Goal: Information Seeking & Learning: Understand process/instructions

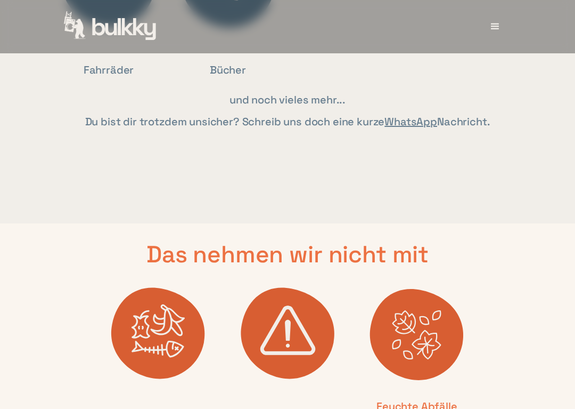
scroll to position [2468, 0]
click at [499, 304] on div "Das nehmen wir nicht mit Hausabfälle Gefährliche Abfälle wie Öl Feuchte Abfälle…" at bounding box center [287, 371] width 575 height 297
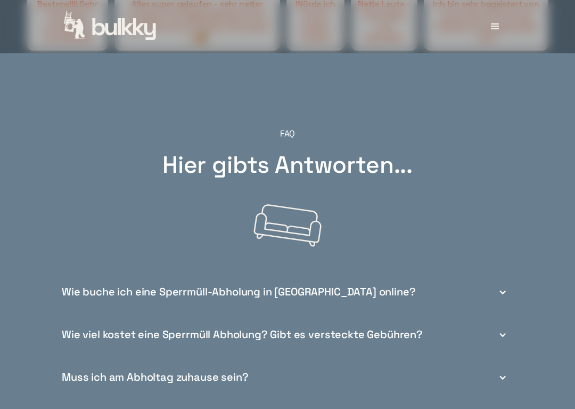
scroll to position [3575, 0]
click at [509, 280] on div "Wie buche ich eine Sperrmüll-Abholung in [GEOGRAPHIC_DATA] online?" at bounding box center [288, 292] width 460 height 43
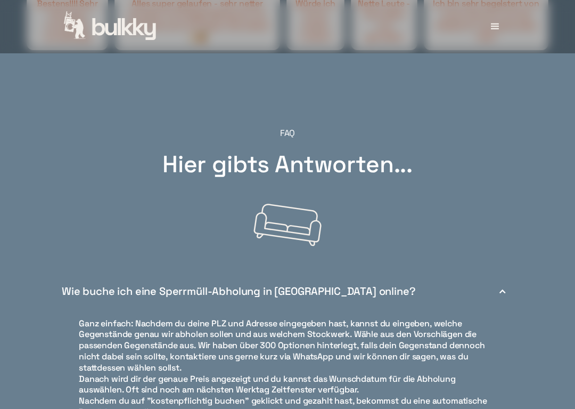
click at [513, 272] on div "Wie buche ich eine Sperrmüll-Abholung in [GEOGRAPHIC_DATA] online?" at bounding box center [288, 291] width 460 height 43
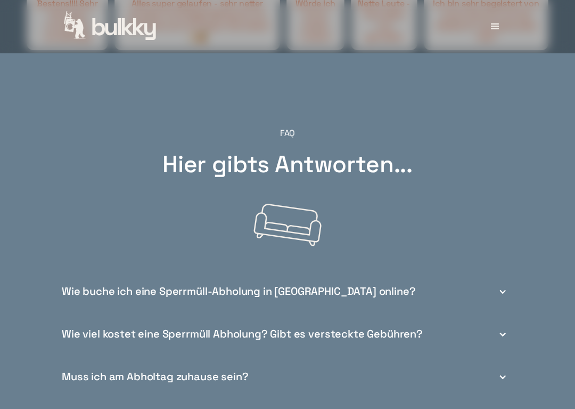
click at [509, 322] on div "Wie viel kostet eine Sperrmüll Abholung? Gibt es versteckte Gebühren?" at bounding box center [288, 334] width 460 height 43
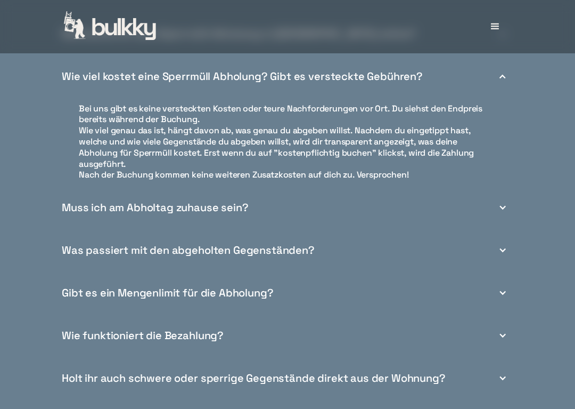
scroll to position [3833, 0]
click at [509, 190] on div "Muss ich am Abholtag zuhause sein?" at bounding box center [288, 207] width 460 height 43
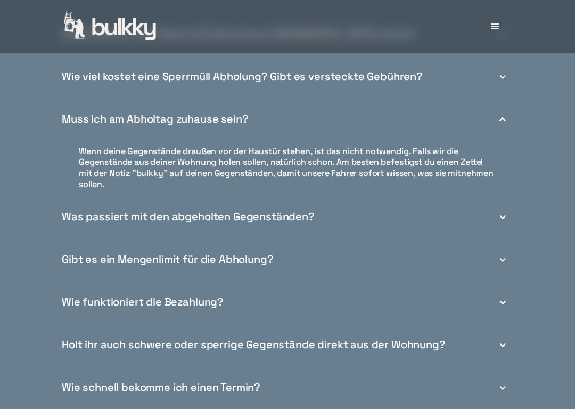
click at [508, 206] on div "Was passiert mit den abgeholten Gegenständen?" at bounding box center [288, 217] width 460 height 43
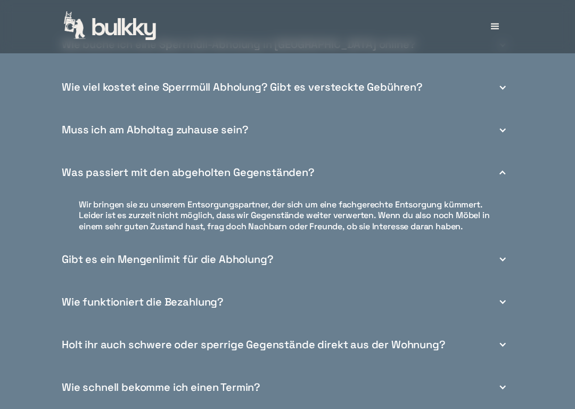
scroll to position [3824, 0]
click at [512, 239] on div "Gibt es ein Mengenlimit für die Abholung?" at bounding box center [288, 258] width 460 height 43
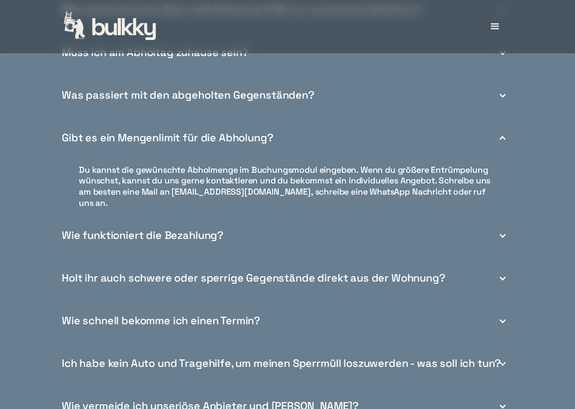
scroll to position [3900, 0]
click at [511, 214] on div "Wie funktioniert die Bezahlung?" at bounding box center [288, 235] width 460 height 43
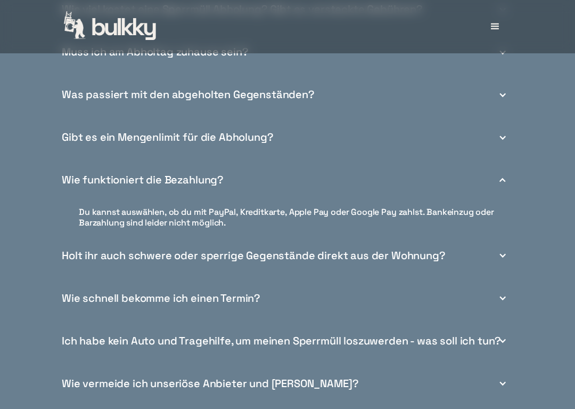
click at [510, 249] on div "Holt ihr auch schwere oder sperrige Gegenstände direkt aus der Wohnung?" at bounding box center [288, 255] width 460 height 43
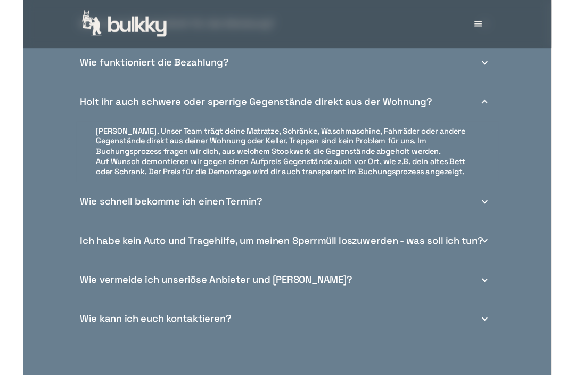
scroll to position [4011, 0]
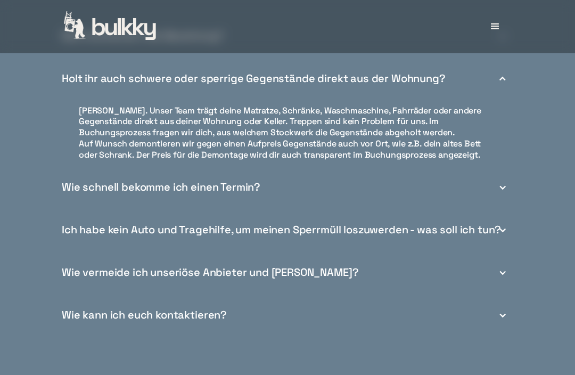
click at [510, 173] on div "Wie schnell bekomme ich einen Termin?" at bounding box center [288, 187] width 460 height 43
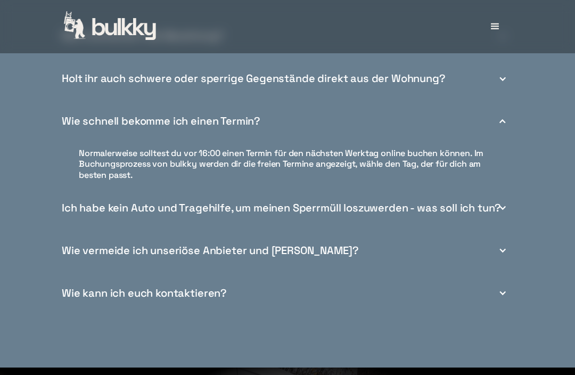
click at [505, 117] on div at bounding box center [503, 121] width 9 height 9
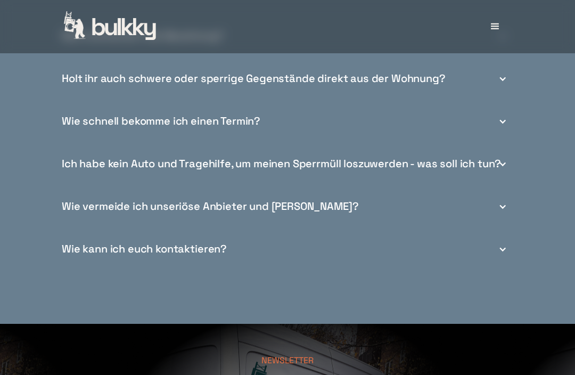
click at [507, 161] on div "Ich habe kein Auto und Tragehilfe, um meinen Sperrmüll loszuwerden - was soll i…" at bounding box center [288, 164] width 460 height 43
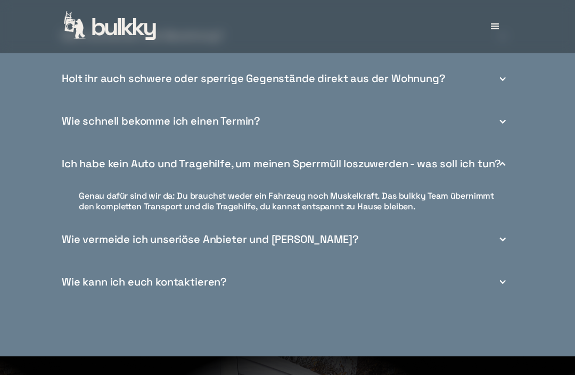
click at [515, 149] on div "Ich habe kein Auto und Tragehilfe, um meinen Sperrmüll loszuwerden - was soll i…" at bounding box center [288, 164] width 460 height 43
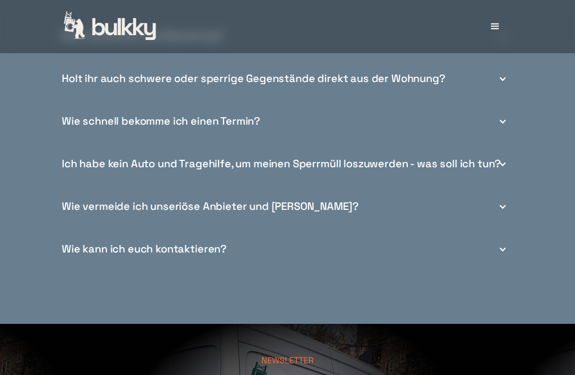
click at [506, 202] on div at bounding box center [503, 206] width 9 height 9
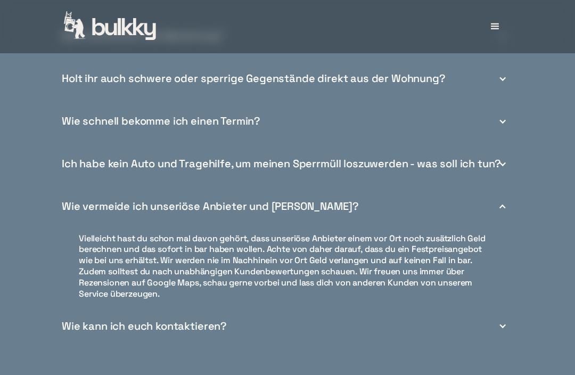
click at [505, 202] on div at bounding box center [503, 206] width 9 height 9
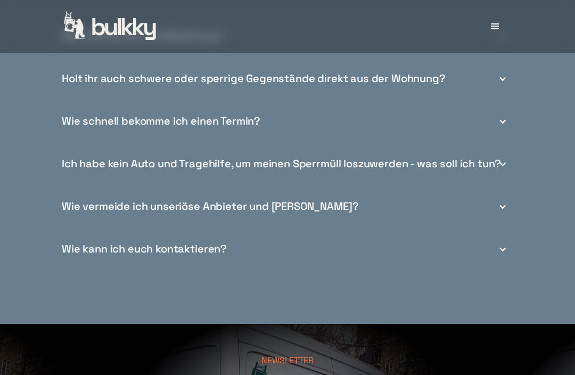
click at [509, 242] on div "Wie kann ich euch kontaktieren?" at bounding box center [288, 249] width 460 height 43
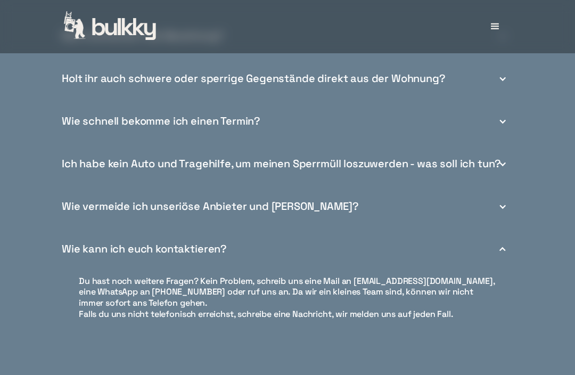
click at [508, 241] on div "Wie kann ich euch kontaktieren?" at bounding box center [288, 249] width 460 height 43
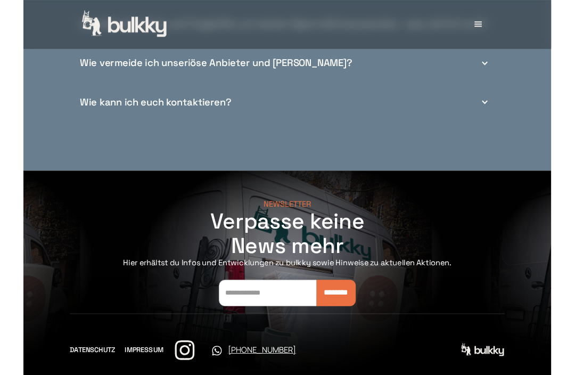
scroll to position [4172, 0]
